Goal: Entertainment & Leisure: Consume media (video, audio)

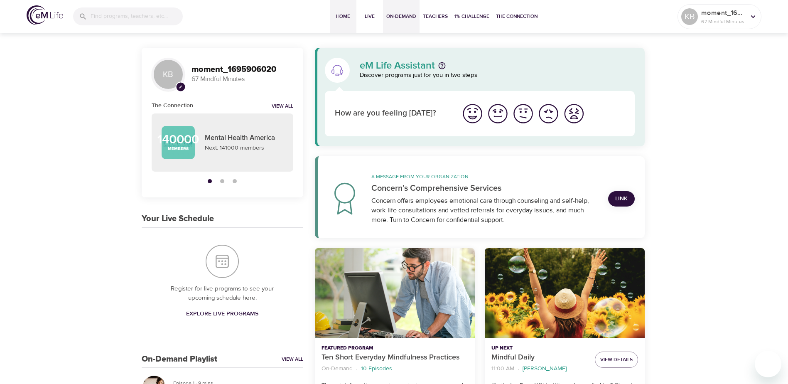
click at [397, 17] on span "On-Demand" at bounding box center [401, 16] width 30 height 9
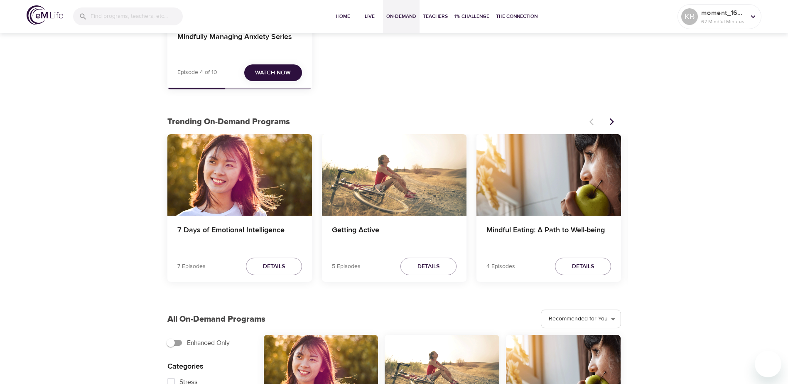
scroll to position [166, 0]
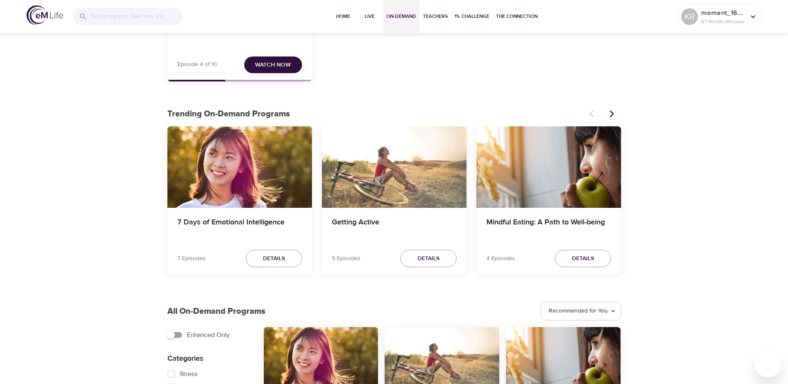
click at [609, 113] on icon "Next items" at bounding box center [612, 114] width 8 height 8
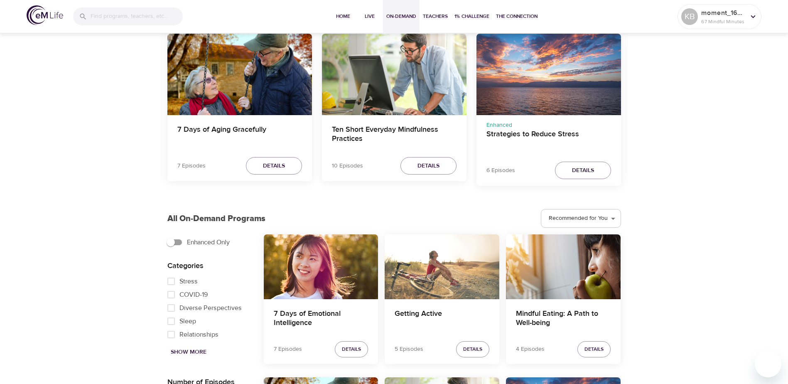
scroll to position [291, 0]
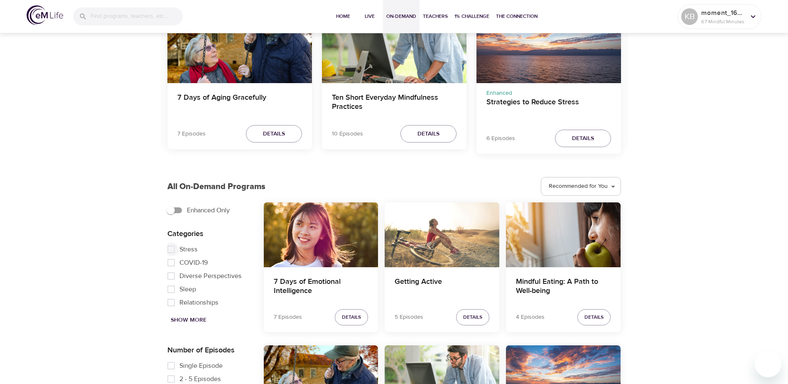
click at [173, 248] on input "Stress" at bounding box center [171, 249] width 17 height 13
checkbox input "true"
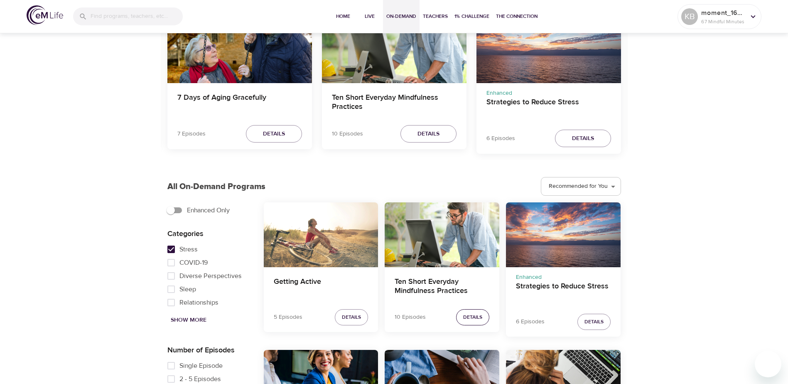
click at [481, 321] on button "Details" at bounding box center [472, 317] width 33 height 16
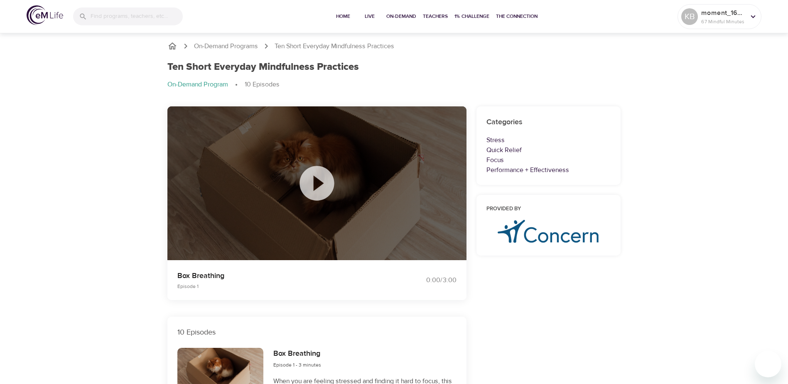
click at [325, 187] on icon at bounding box center [316, 183] width 34 height 34
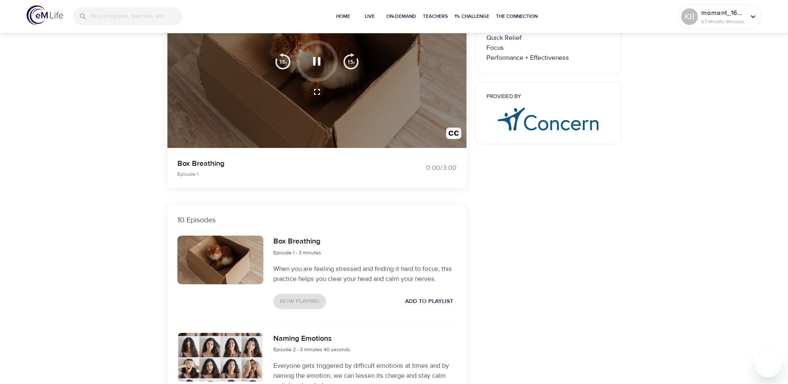
scroll to position [249, 0]
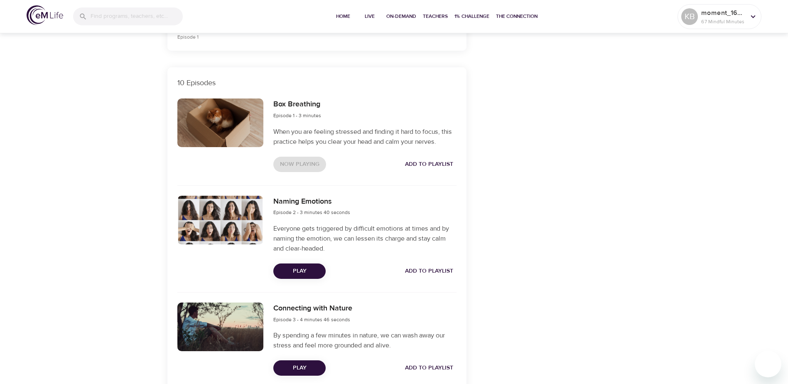
click at [306, 270] on span "Play" at bounding box center [299, 271] width 39 height 10
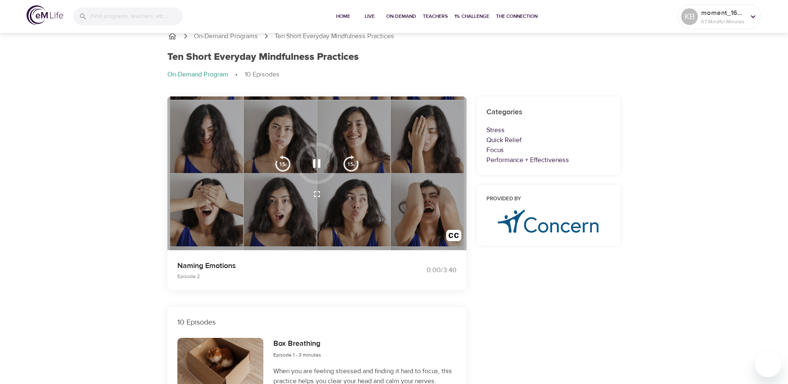
scroll to position [0, 0]
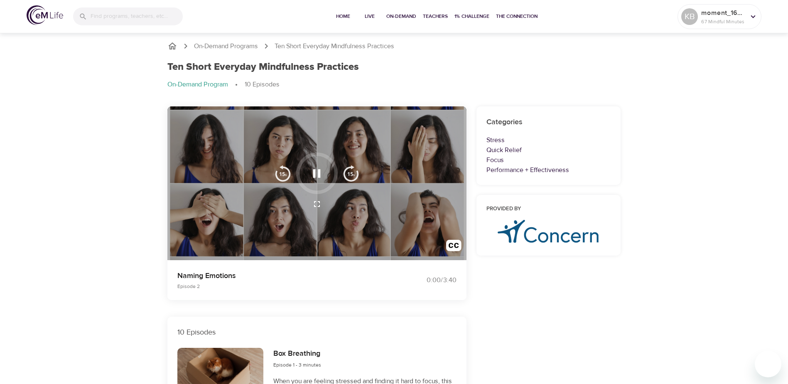
click at [313, 177] on icon "button" at bounding box center [316, 173] width 7 height 8
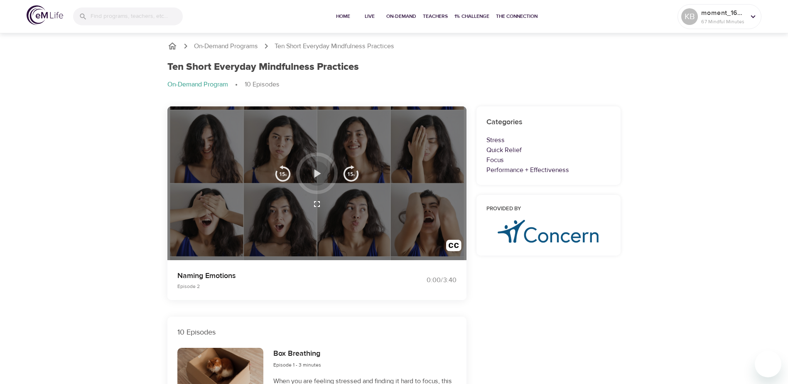
click at [314, 176] on icon "button" at bounding box center [317, 173] width 7 height 8
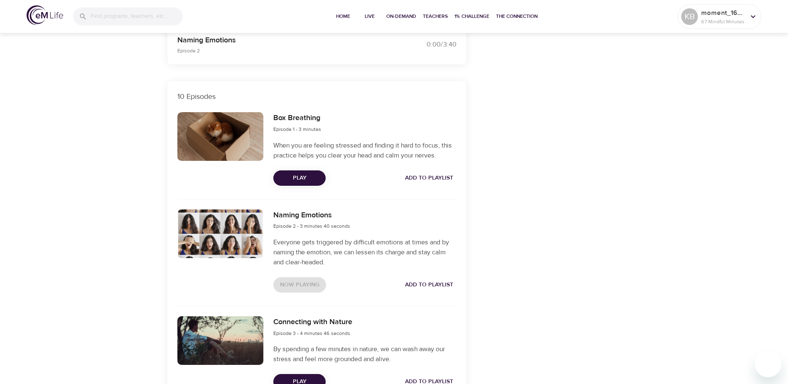
scroll to position [249, 0]
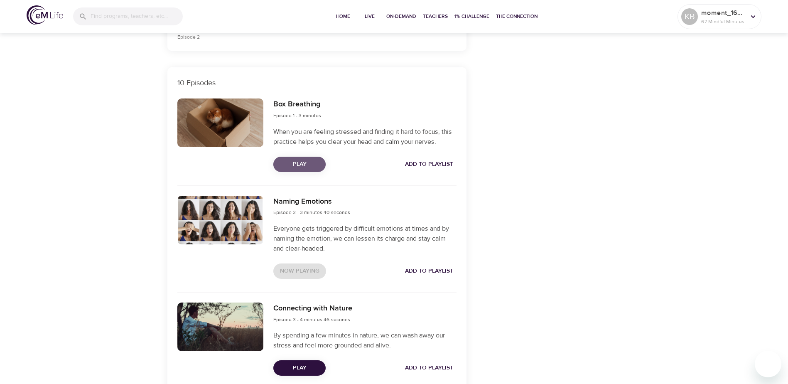
click at [305, 169] on button "Play" at bounding box center [299, 164] width 52 height 15
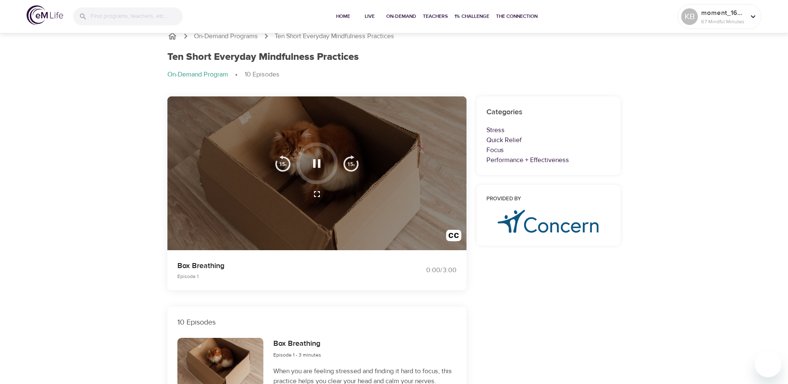
scroll to position [0, 0]
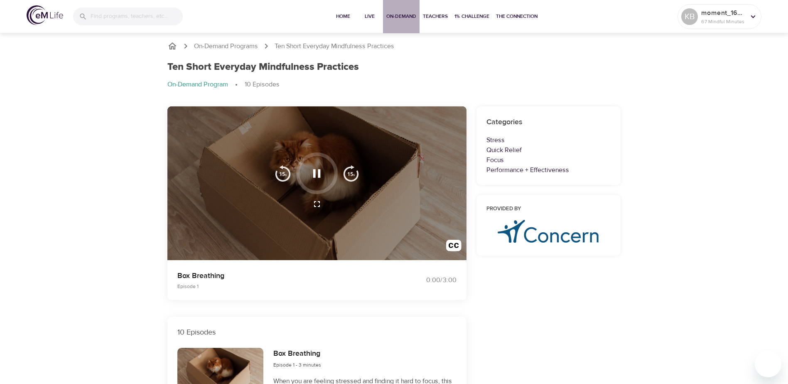
click at [407, 18] on span "On-Demand" at bounding box center [401, 16] width 30 height 9
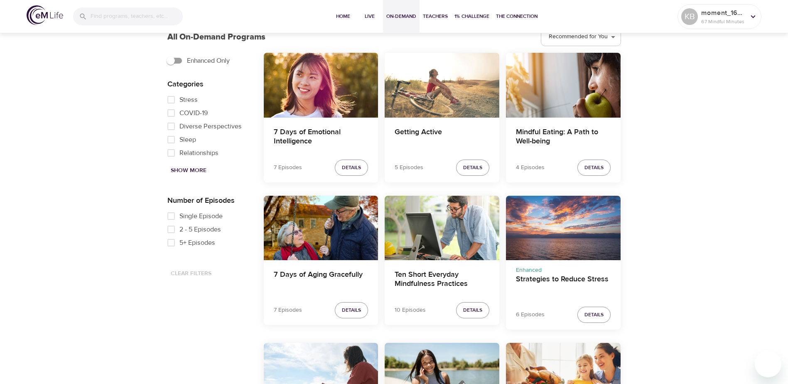
scroll to position [457, 0]
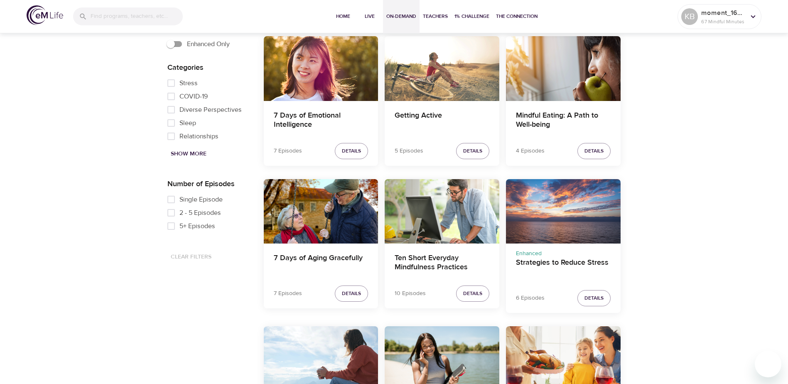
click at [172, 82] on input "Stress" at bounding box center [171, 82] width 17 height 13
checkbox input "true"
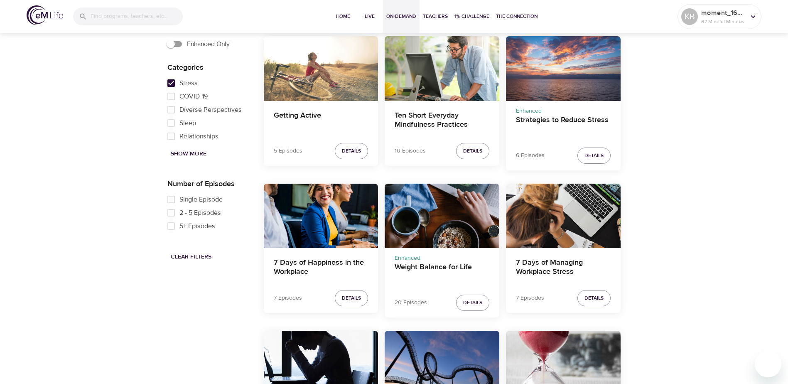
scroll to position [374, 0]
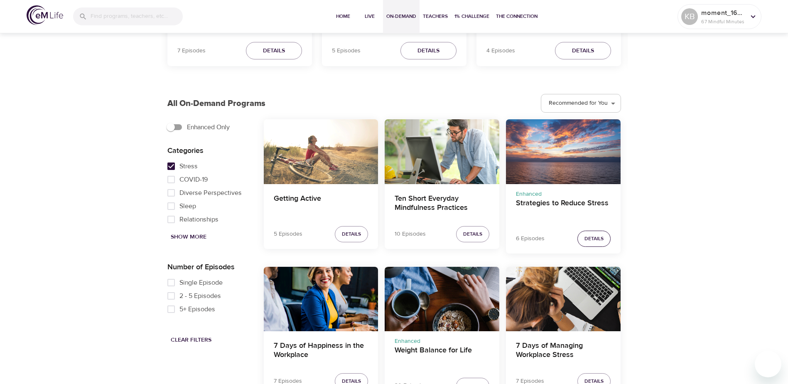
click at [588, 236] on span "Details" at bounding box center [593, 238] width 19 height 9
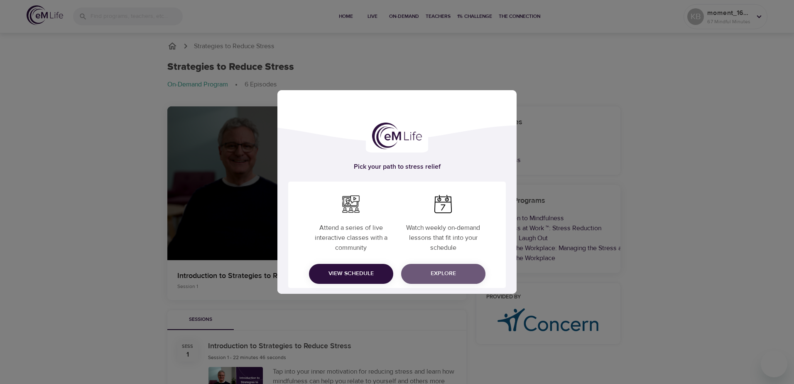
click at [436, 282] on button "Explore" at bounding box center [443, 274] width 84 height 20
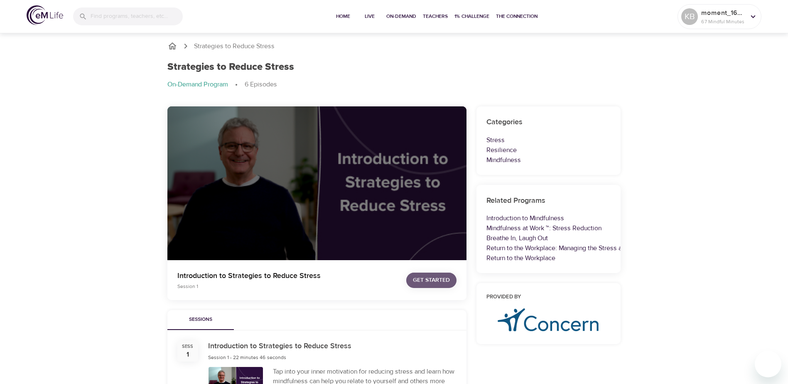
click at [433, 281] on span "Get Started" at bounding box center [431, 280] width 37 height 10
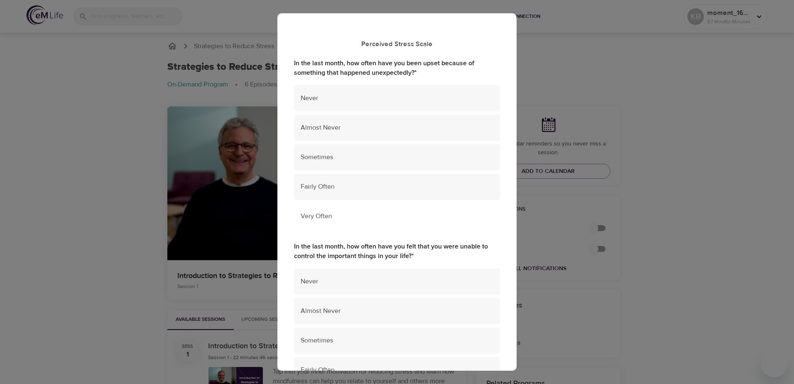
click at [353, 221] on span "Very Often" at bounding box center [397, 216] width 193 height 10
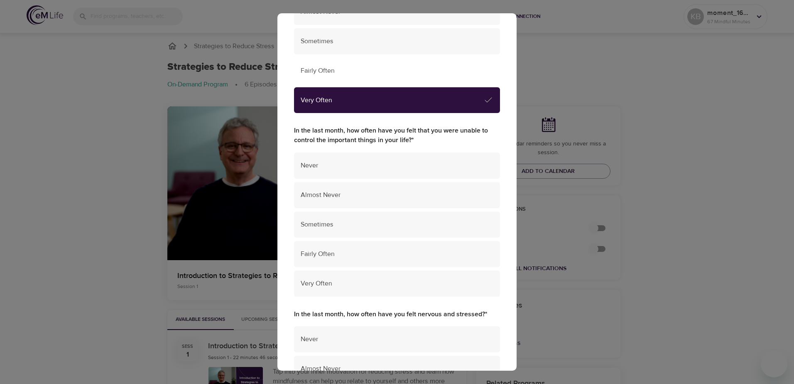
scroll to position [166, 0]
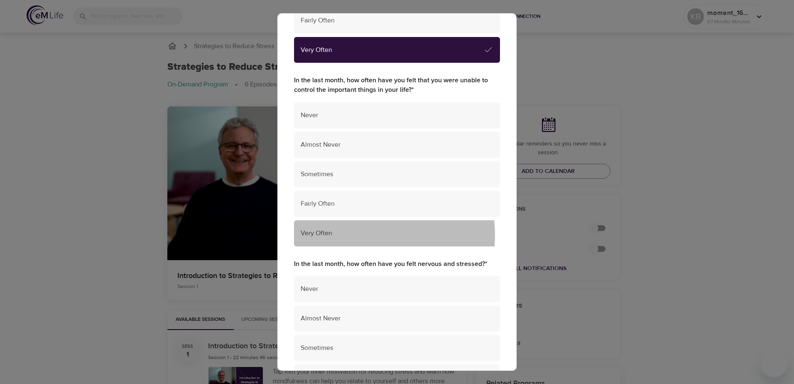
click at [355, 235] on span "Very Often" at bounding box center [397, 233] width 193 height 10
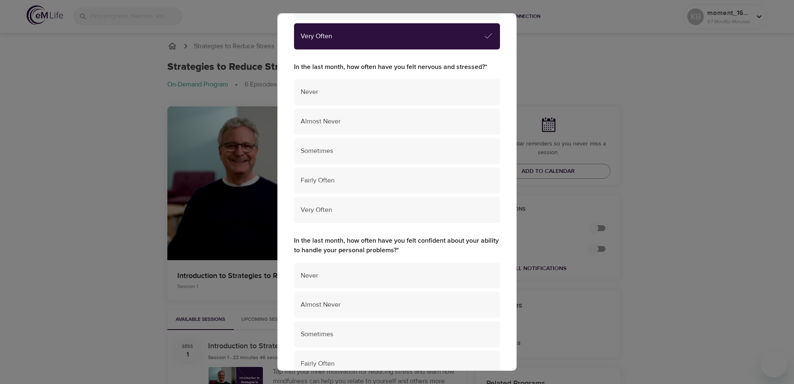
scroll to position [374, 0]
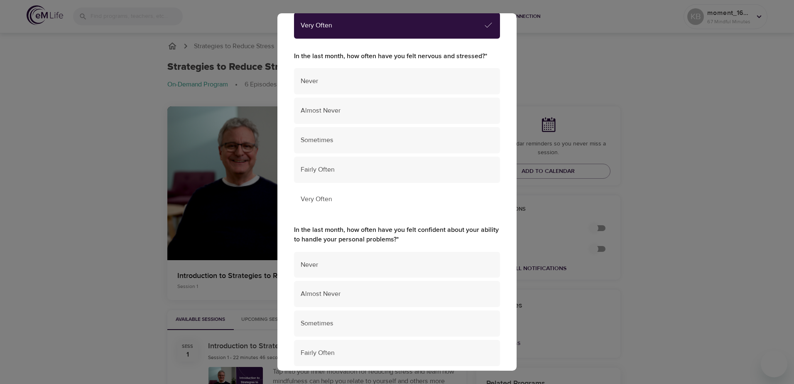
click at [373, 203] on span "Very Often" at bounding box center [397, 199] width 193 height 10
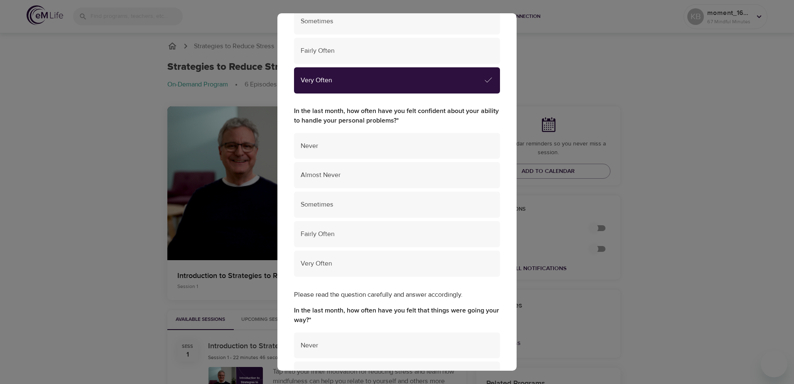
scroll to position [498, 0]
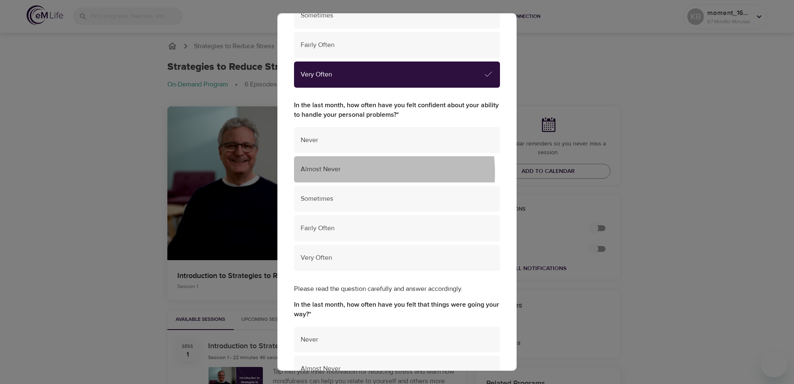
click at [360, 172] on span "Almost Never" at bounding box center [397, 169] width 193 height 10
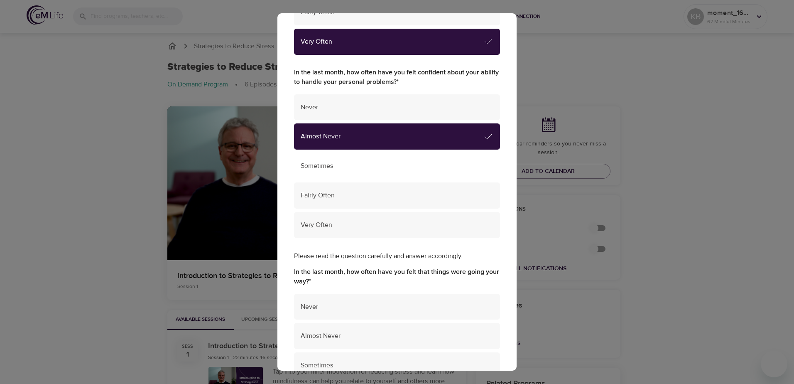
scroll to position [664, 0]
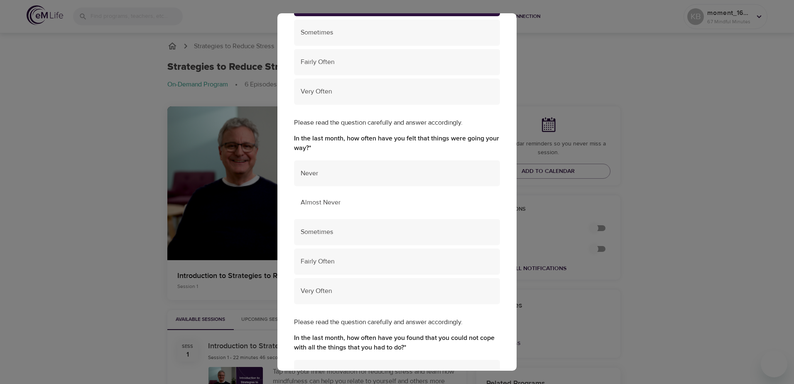
click at [351, 202] on span "Almost Never" at bounding box center [397, 203] width 193 height 10
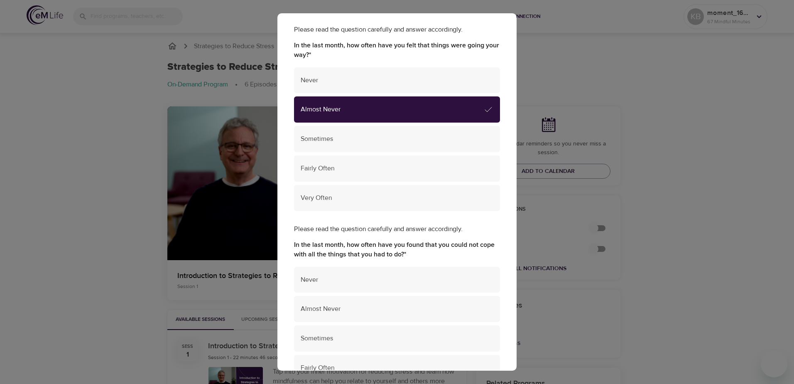
scroll to position [831, 0]
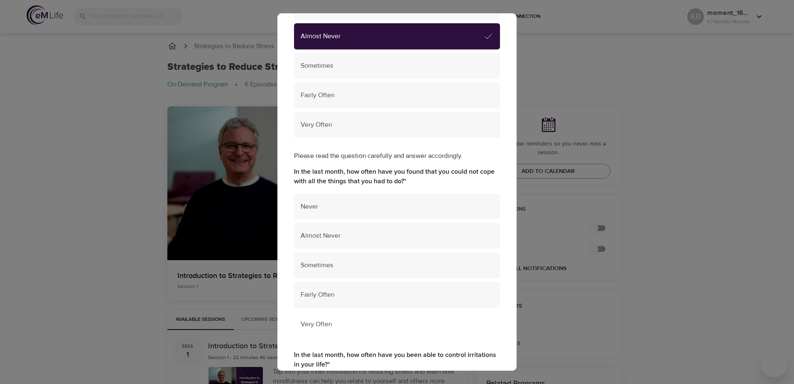
click at [341, 328] on span "Very Often" at bounding box center [397, 324] width 193 height 10
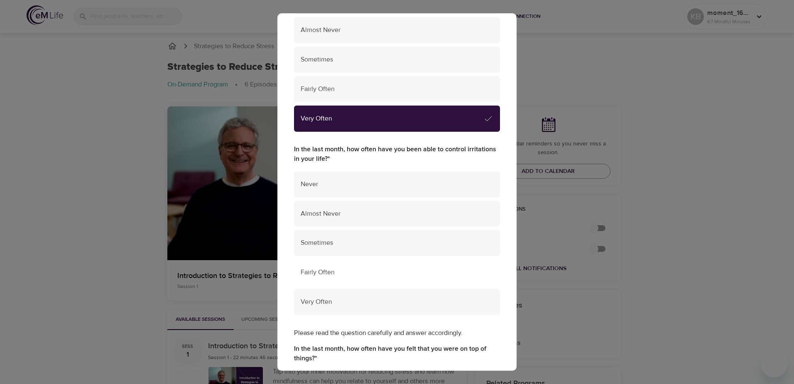
scroll to position [1038, 0]
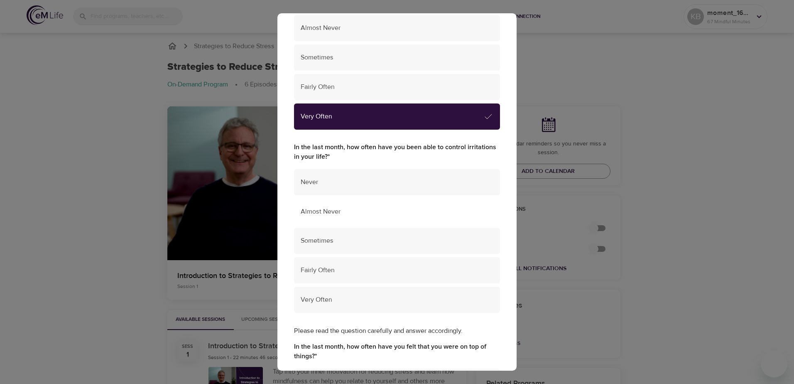
click at [368, 218] on div "Almost Never" at bounding box center [397, 212] width 206 height 26
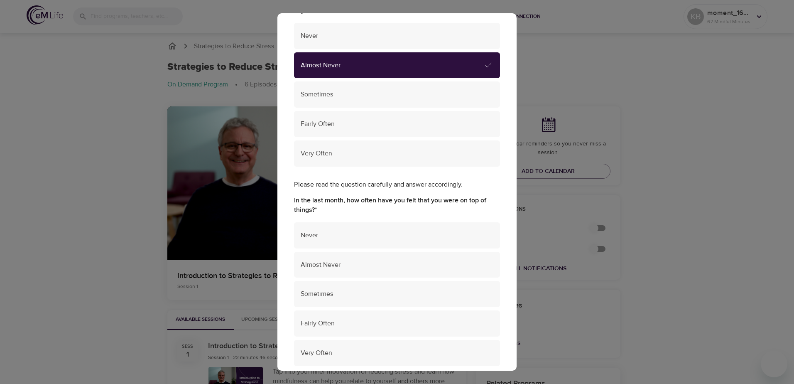
scroll to position [1204, 0]
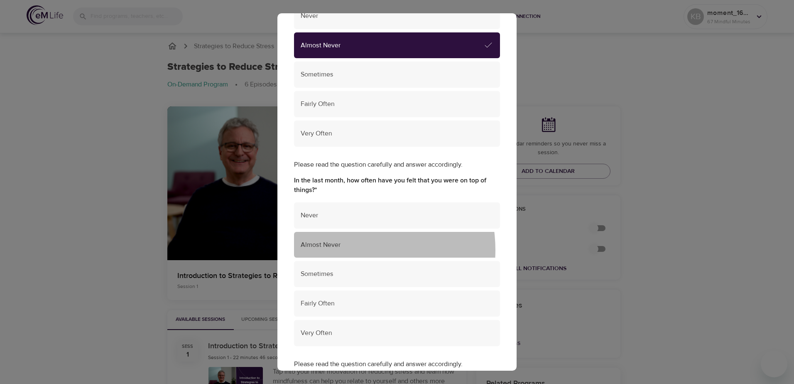
click at [346, 250] on div "Almost Never" at bounding box center [397, 245] width 206 height 26
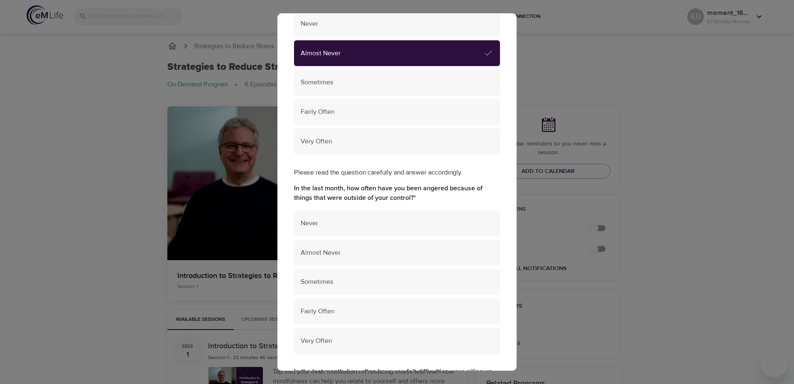
scroll to position [1412, 0]
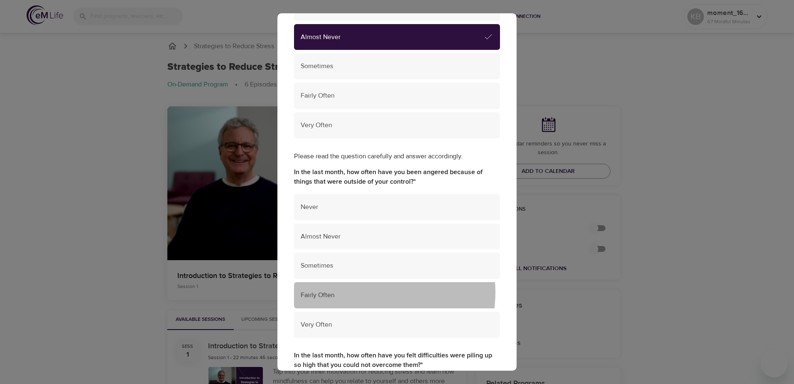
click at [368, 292] on span "Fairly Often" at bounding box center [397, 295] width 193 height 10
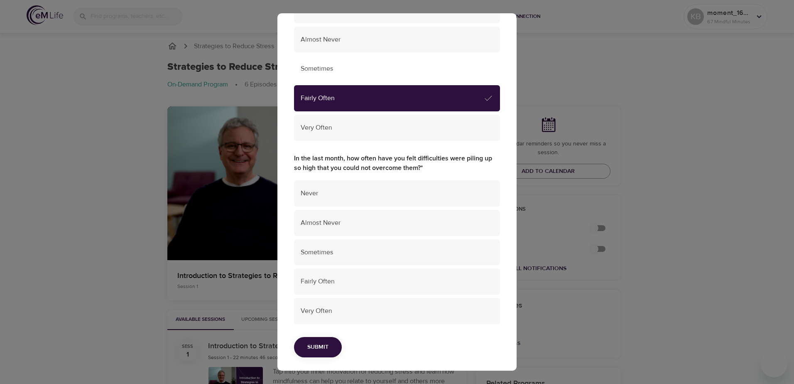
scroll to position [1612, 0]
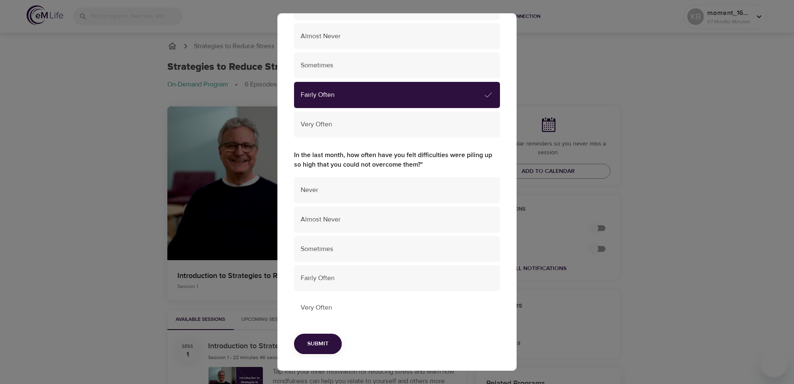
click at [366, 319] on div "Very Often" at bounding box center [397, 307] width 206 height 26
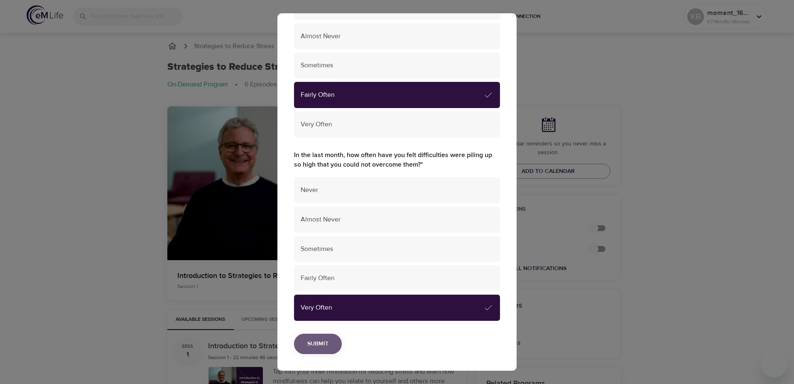
drag, startPoint x: 320, startPoint y: 350, endPoint x: 335, endPoint y: 348, distance: 15.0
click at [320, 350] on button "Submit" at bounding box center [318, 343] width 48 height 20
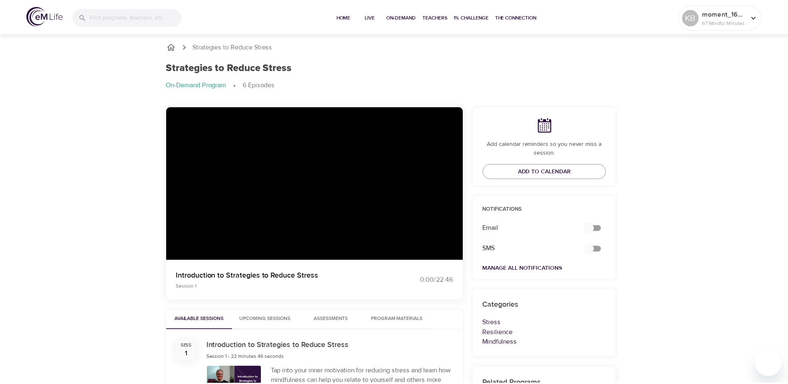
scroll to position [0, 0]
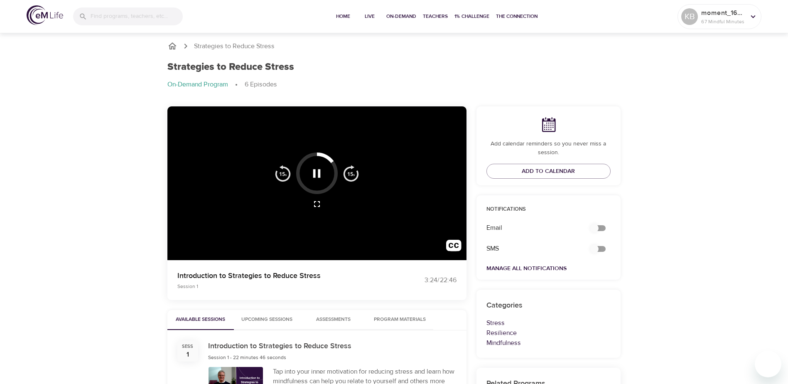
click at [316, 170] on icon "button" at bounding box center [316, 173] width 15 height 15
